Goal: Find contact information: Find contact information

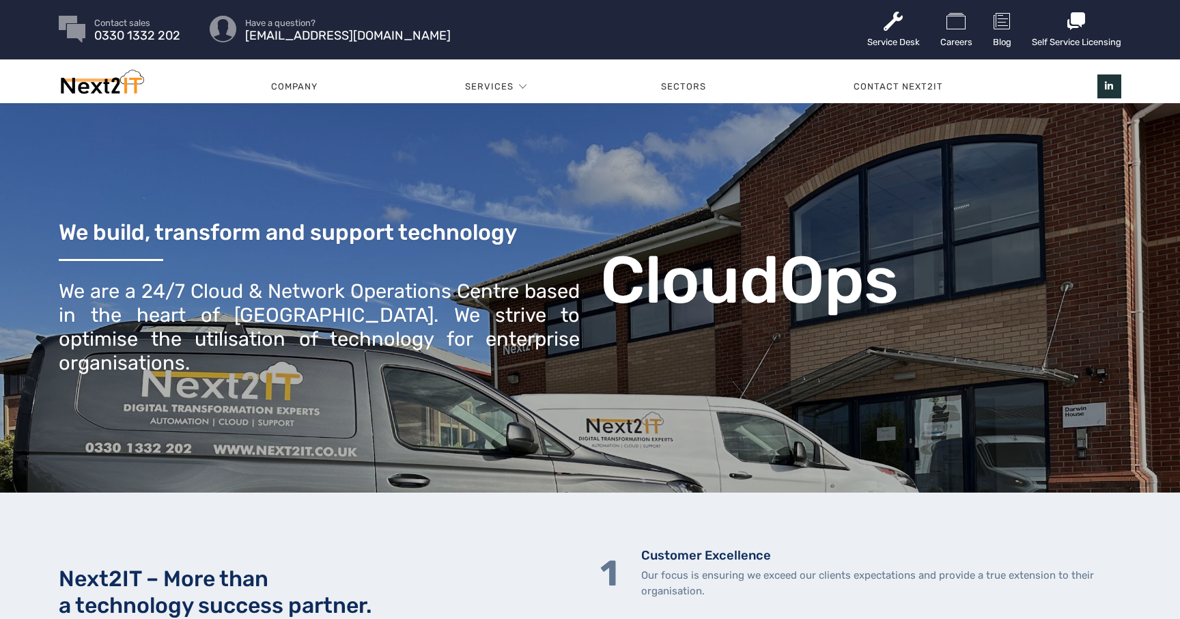
click at [1011, 27] on ul "Service Desk Careers Blog Self Service Licensing" at bounding box center [994, 29] width 254 height 59
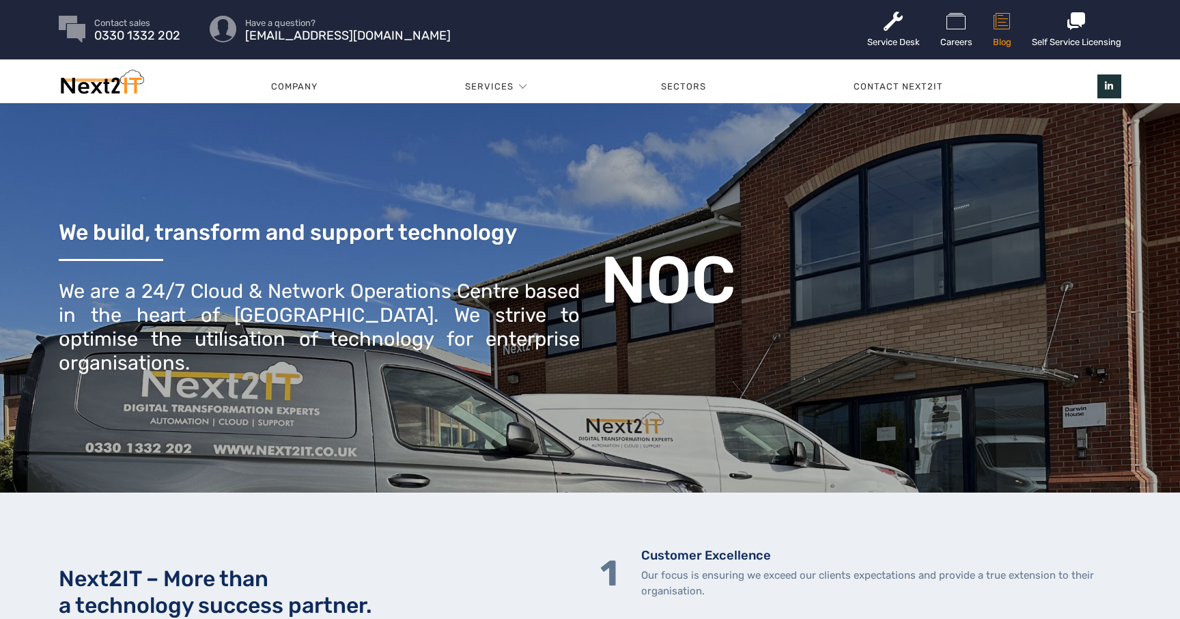
click at [994, 30] on icon at bounding box center [1002, 21] width 18 height 22
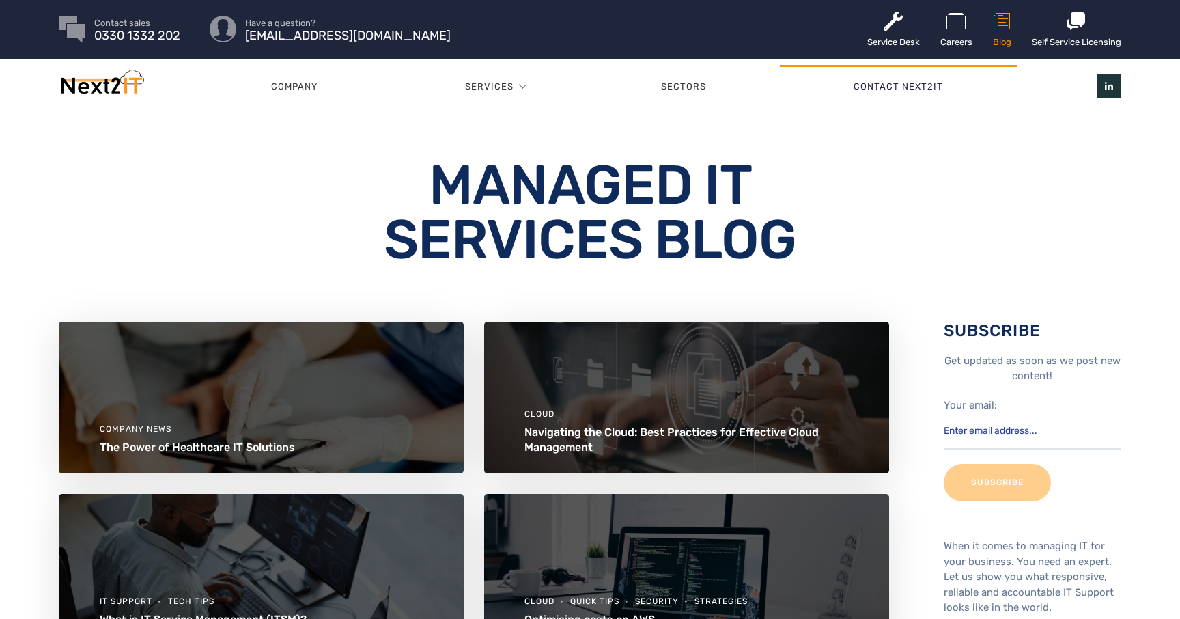
click at [874, 82] on link "Contact Next2IT" at bounding box center [898, 86] width 237 height 41
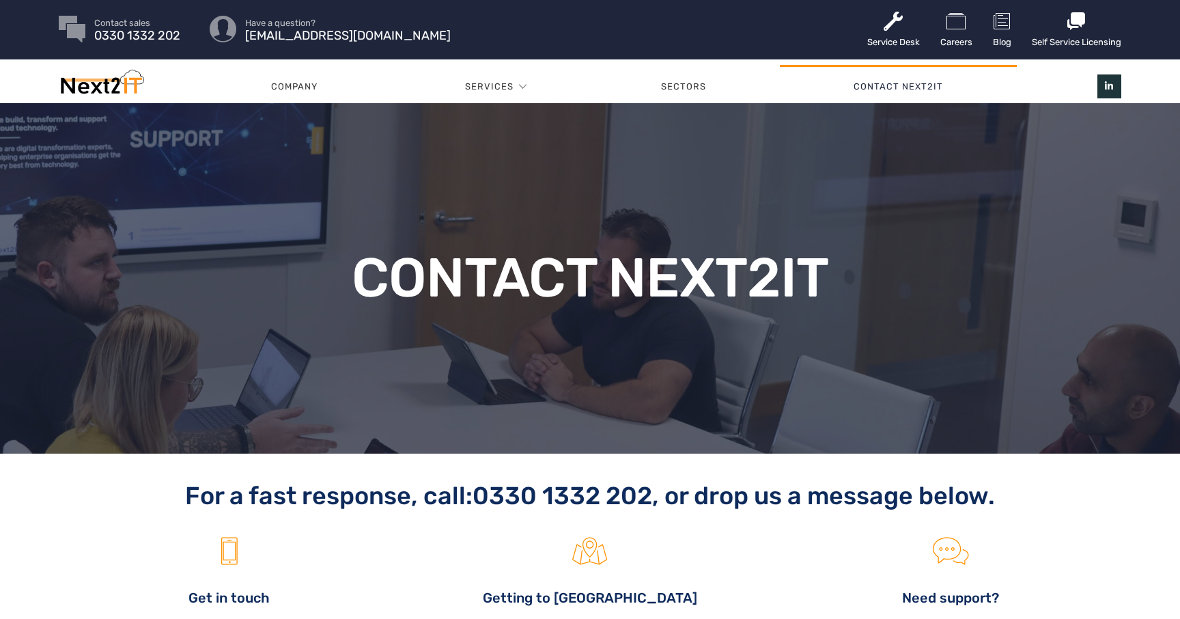
click at [89, 87] on img at bounding box center [101, 85] width 85 height 31
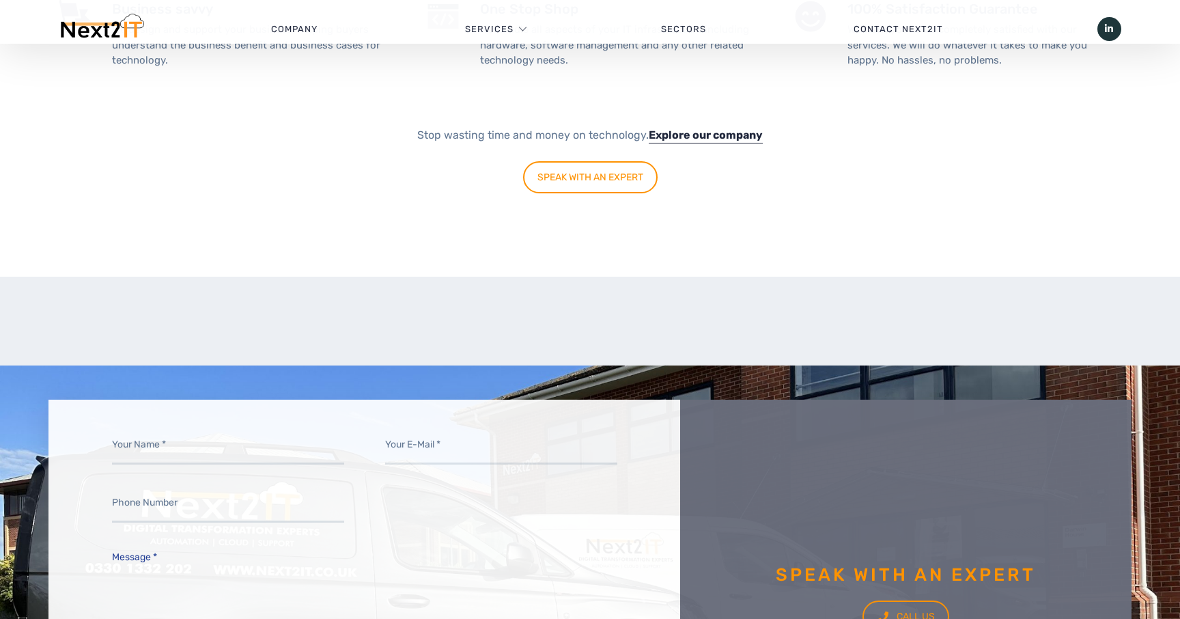
scroll to position [2537, 0]
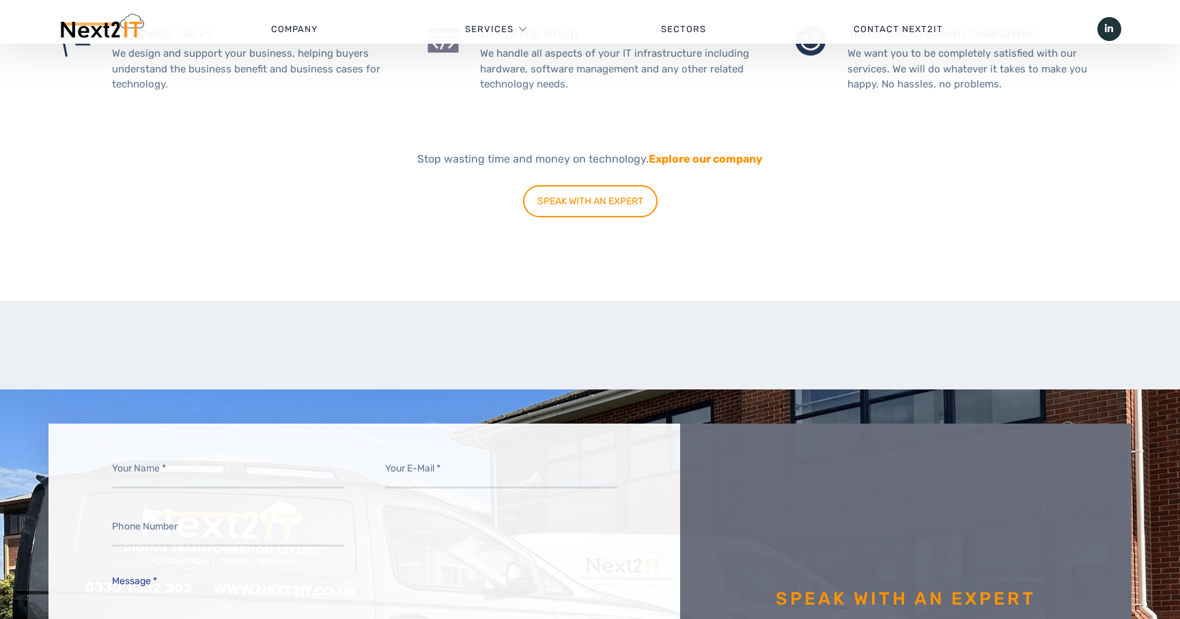
click at [697, 152] on link "Explore our company" at bounding box center [706, 158] width 114 height 13
click at [682, 152] on link "Explore our company" at bounding box center [706, 158] width 114 height 13
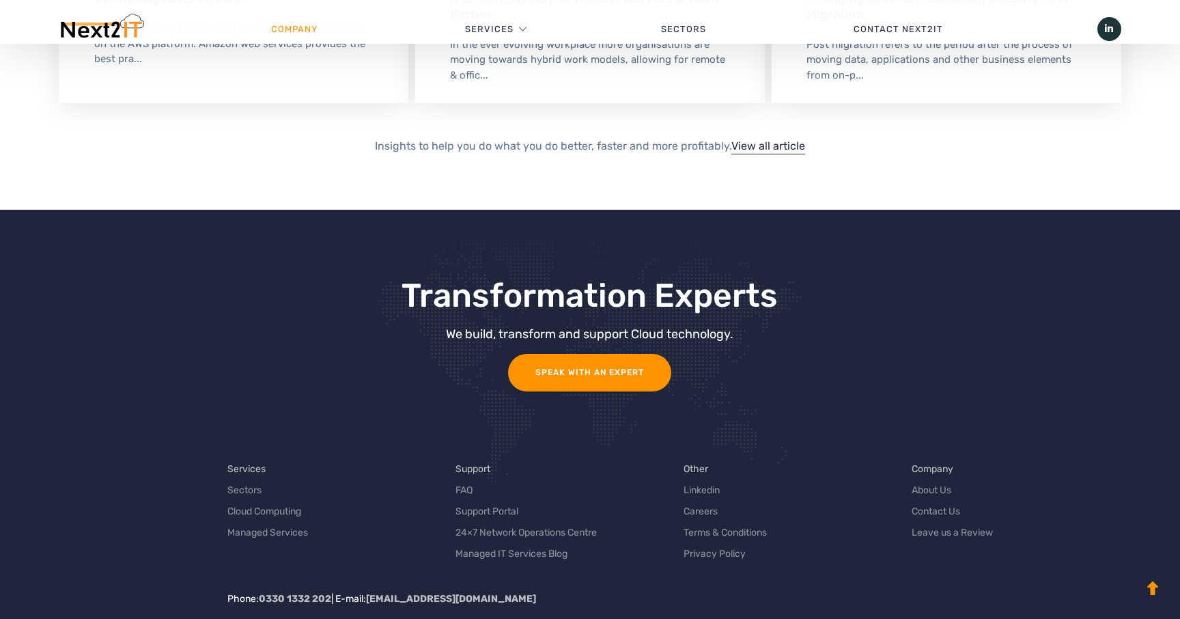
scroll to position [2773, 0]
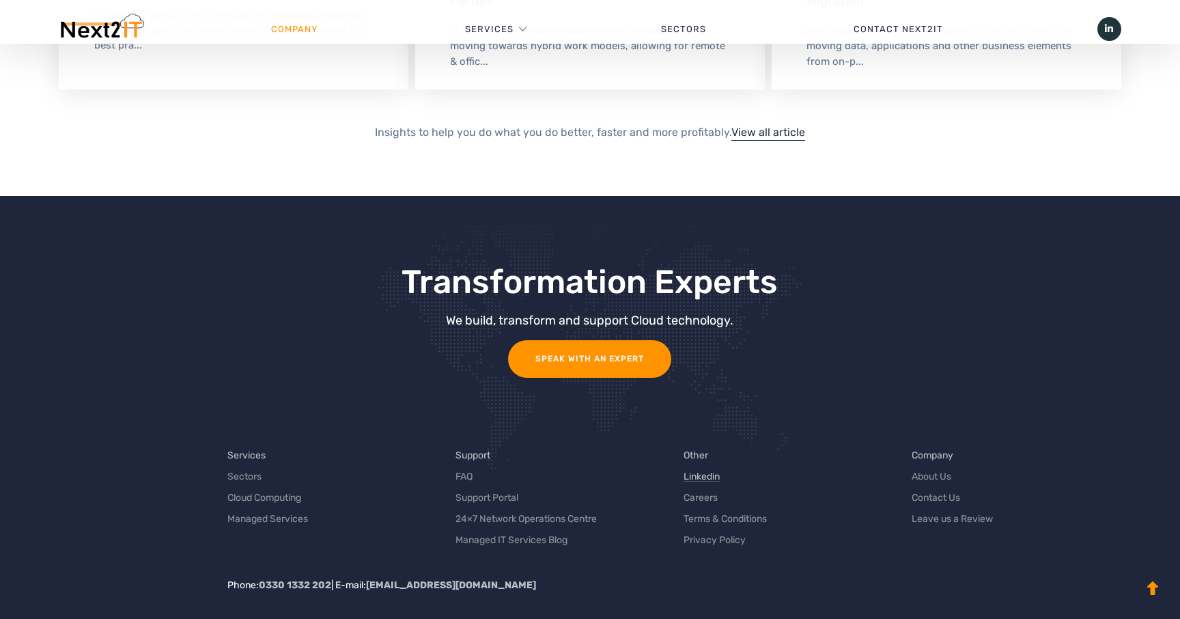
click at [701, 475] on link "Linkedin" at bounding box center [702, 476] width 36 height 14
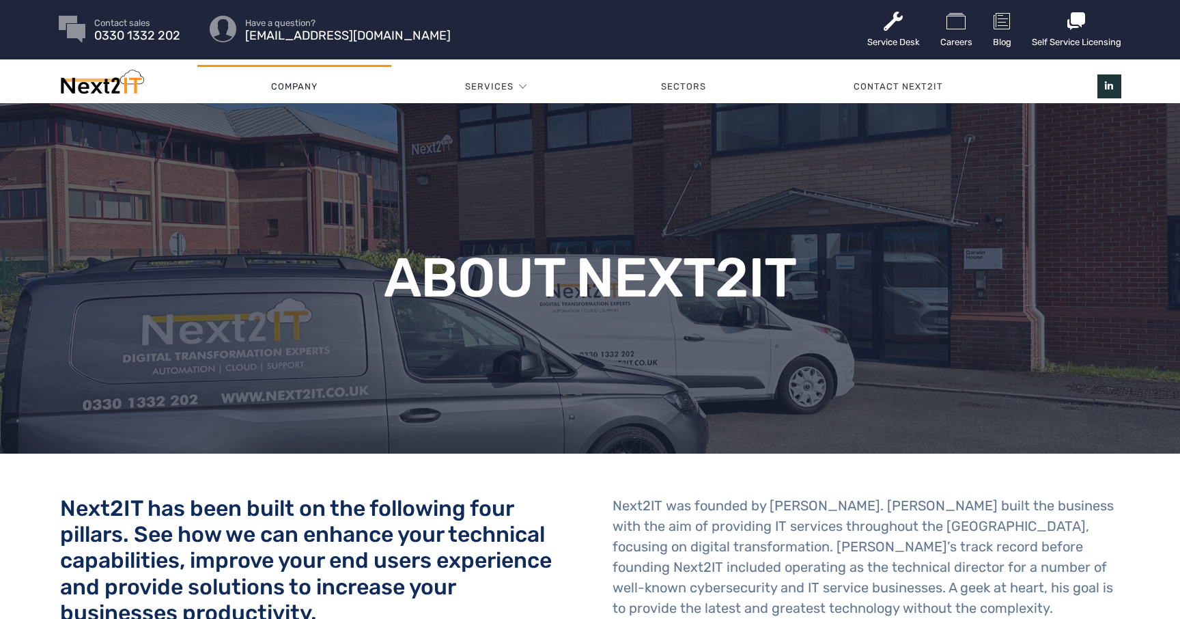
click at [365, 126] on div "About Next2IT" at bounding box center [590, 278] width 1062 height 309
click at [255, 53] on div "Contact sales 0330 1332 202 Have a question? [EMAIL_ADDRESS][DOMAIN_NAME] Servi…" at bounding box center [590, 29] width 1062 height 59
